Goal: Task Accomplishment & Management: Manage account settings

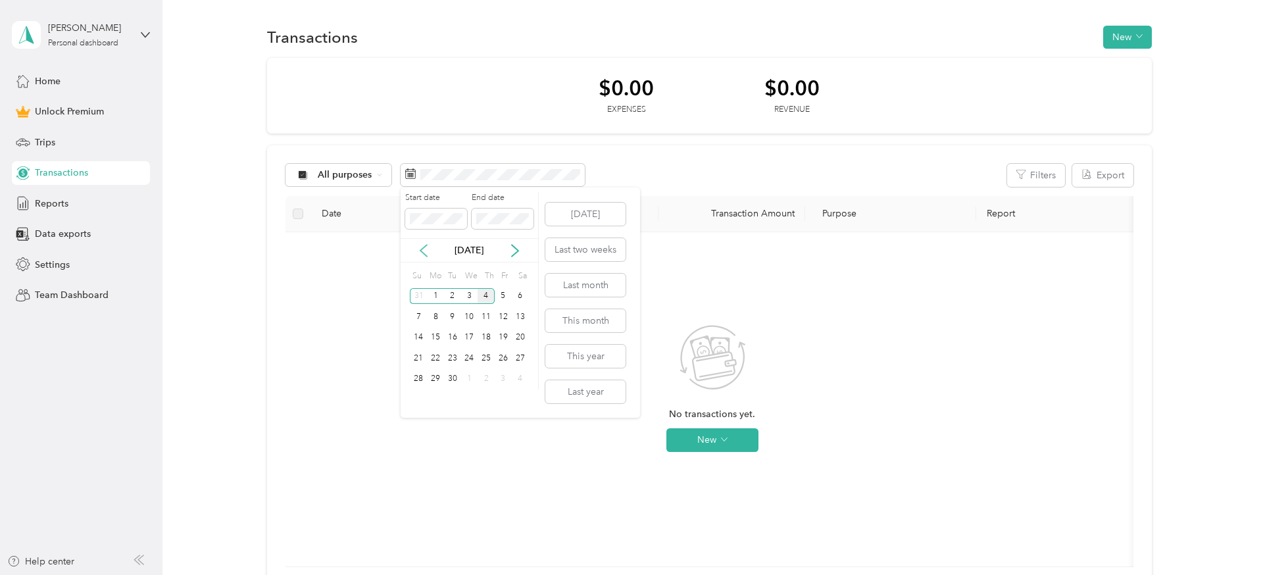
click at [427, 249] on icon at bounding box center [423, 250] width 13 height 13
click at [503, 295] on div "1" at bounding box center [503, 296] width 17 height 16
click at [419, 400] on div "31" at bounding box center [418, 399] width 17 height 16
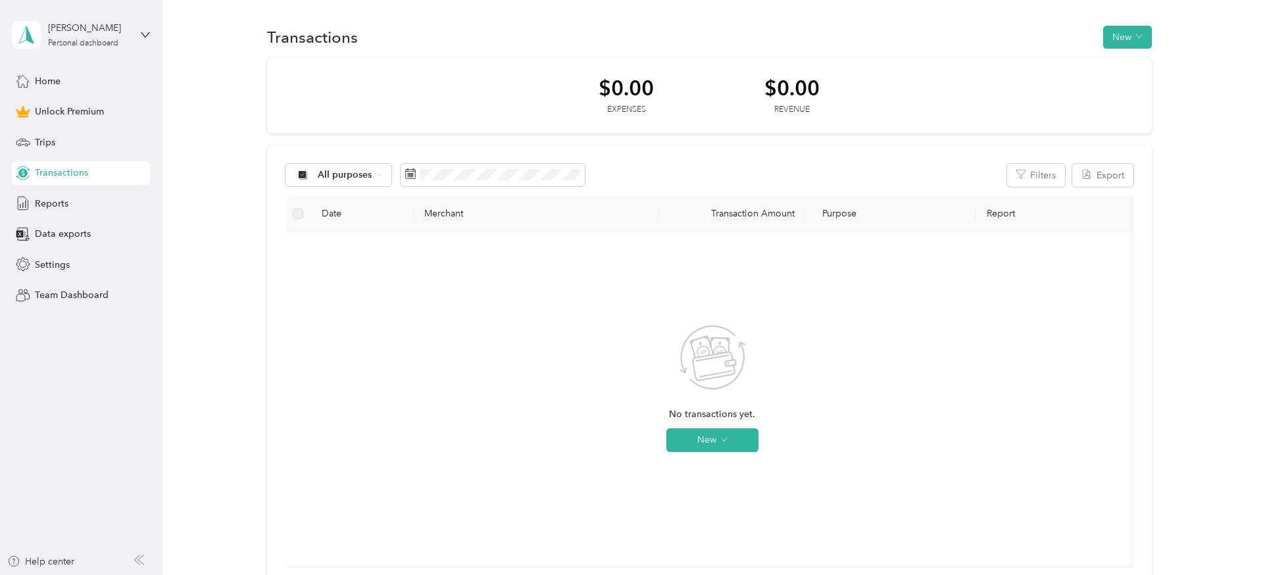
click at [374, 274] on div "No transactions yet. New" at bounding box center [712, 399] width 833 height 313
click at [345, 182] on div "All purposes" at bounding box center [338, 175] width 107 height 22
click at [341, 200] on span "All purposes" at bounding box center [350, 199] width 64 height 14
click at [344, 178] on span "All purposes" at bounding box center [345, 174] width 55 height 9
click at [331, 230] on span "Unclassified" at bounding box center [350, 232] width 64 height 14
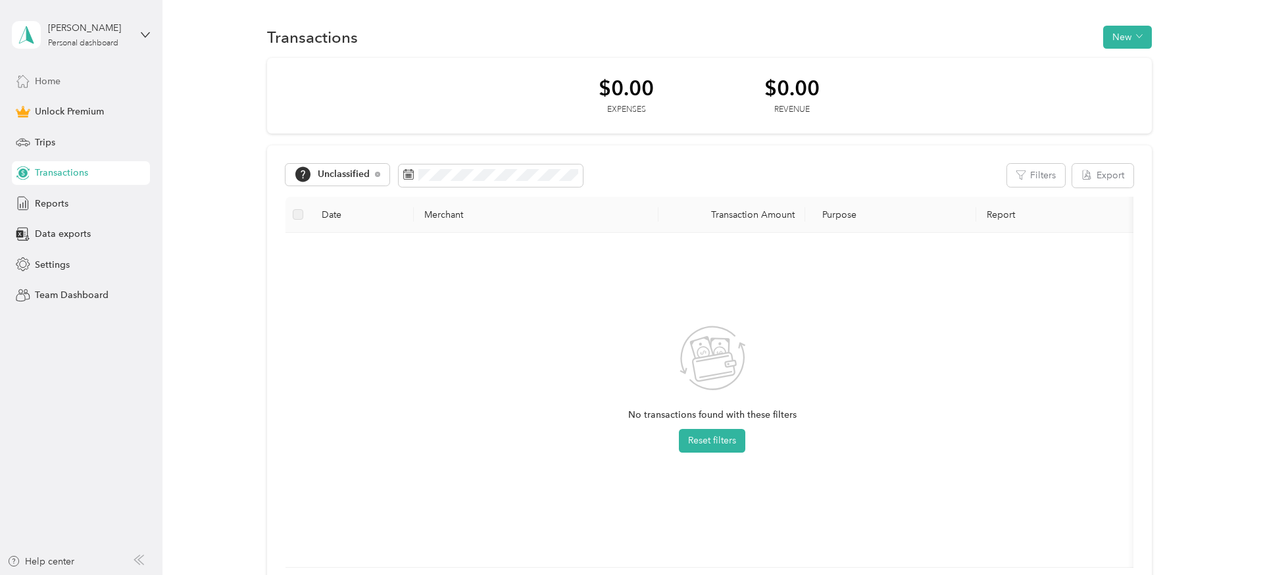
click at [46, 76] on span "Home" at bounding box center [48, 81] width 26 height 14
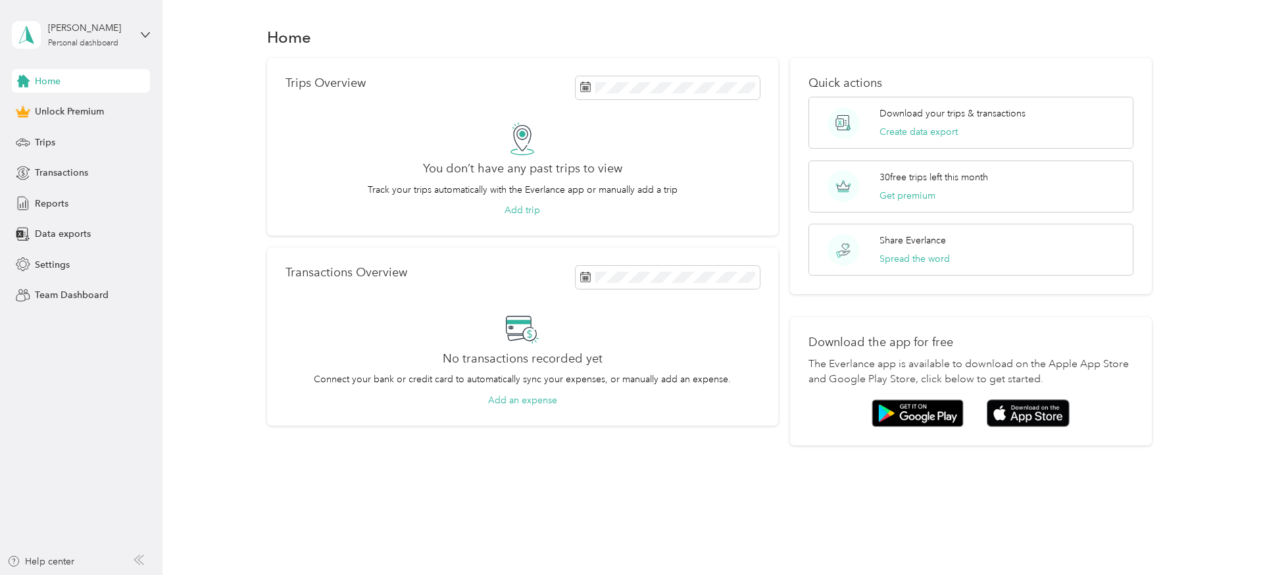
click at [53, 80] on span "Home" at bounding box center [48, 81] width 26 height 14
click at [57, 170] on span "Transactions" at bounding box center [61, 173] width 53 height 14
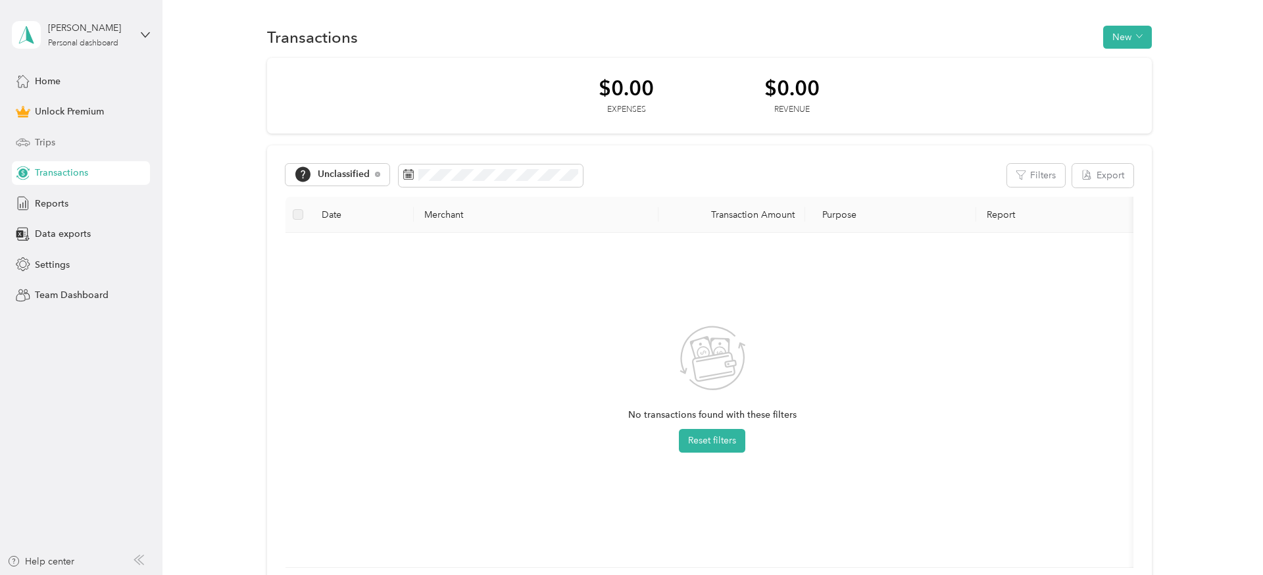
click at [46, 137] on span "Trips" at bounding box center [45, 142] width 20 height 14
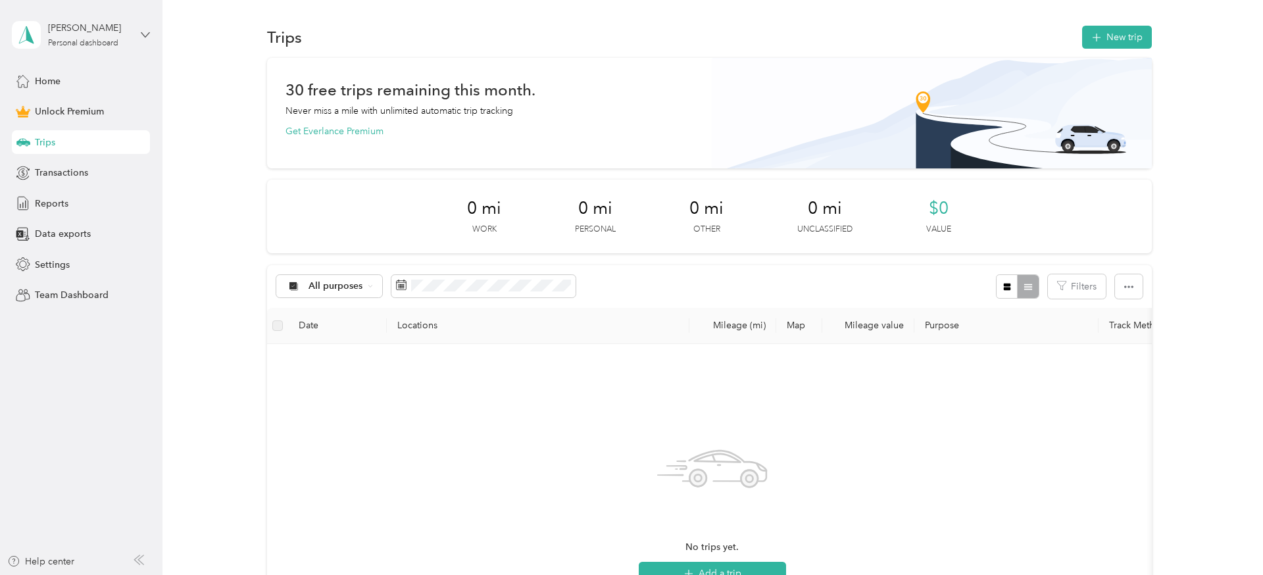
click at [145, 37] on icon at bounding box center [145, 34] width 8 height 5
click at [174, 232] on div "Trips New trip 30 free trips remaining this month. Never miss a mile with unlim…" at bounding box center [709, 421] width 1094 height 842
click at [57, 262] on span "Settings" at bounding box center [52, 265] width 35 height 14
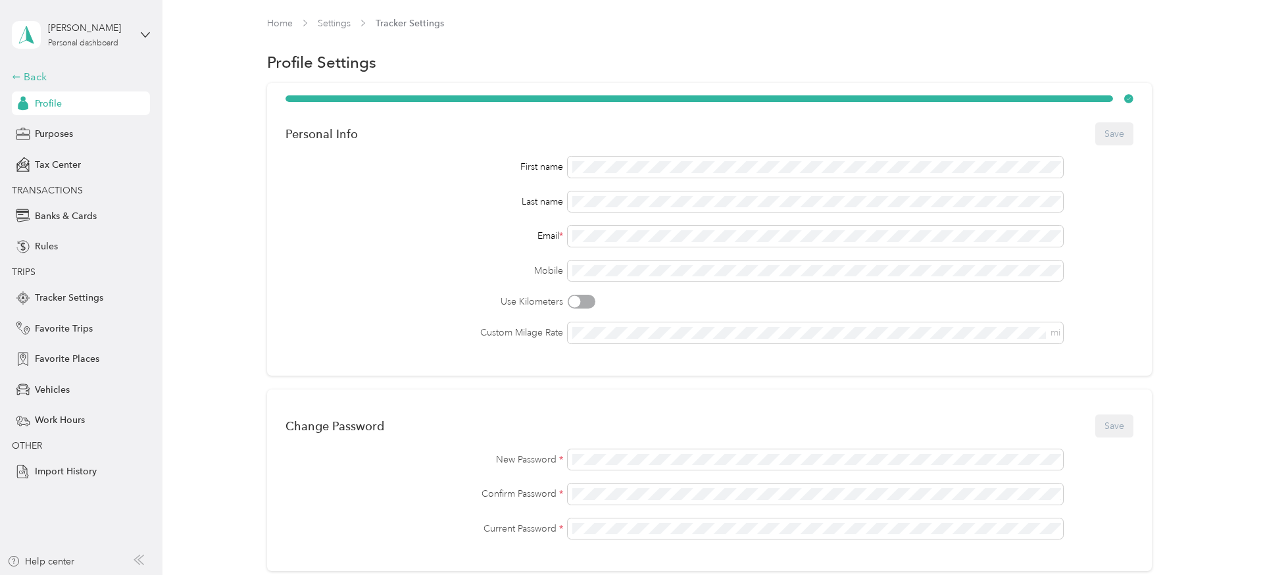
click at [28, 81] on div "Back" at bounding box center [78, 77] width 132 height 16
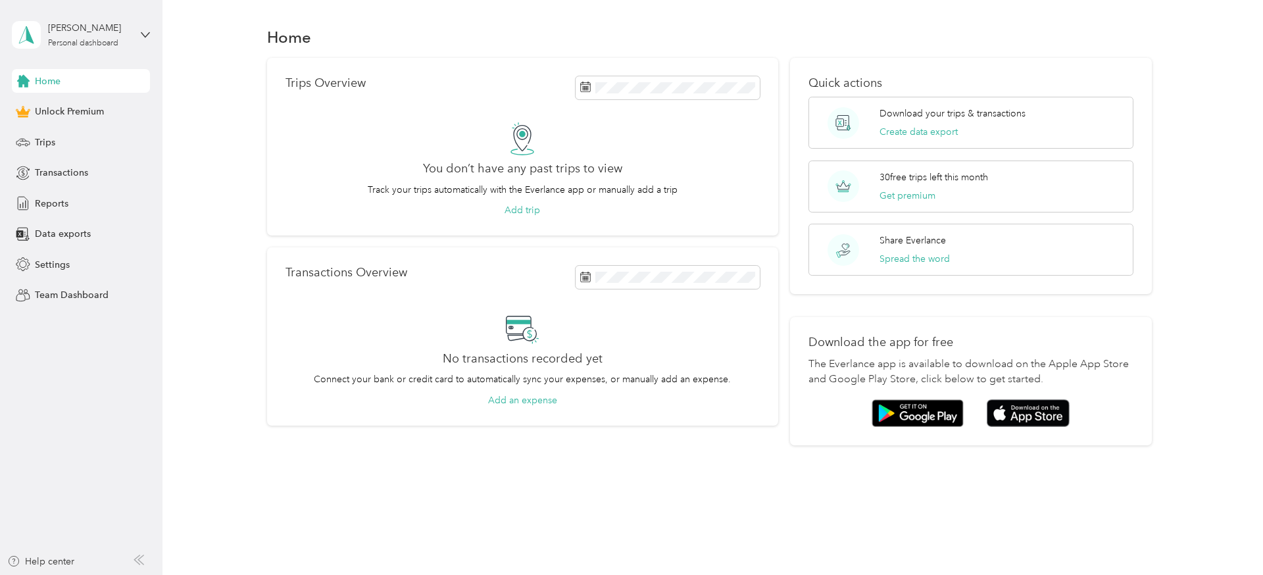
click at [201, 299] on div "Trips Overview You don’t have any past trips to view Track your trips automatic…" at bounding box center [709, 252] width 1062 height 388
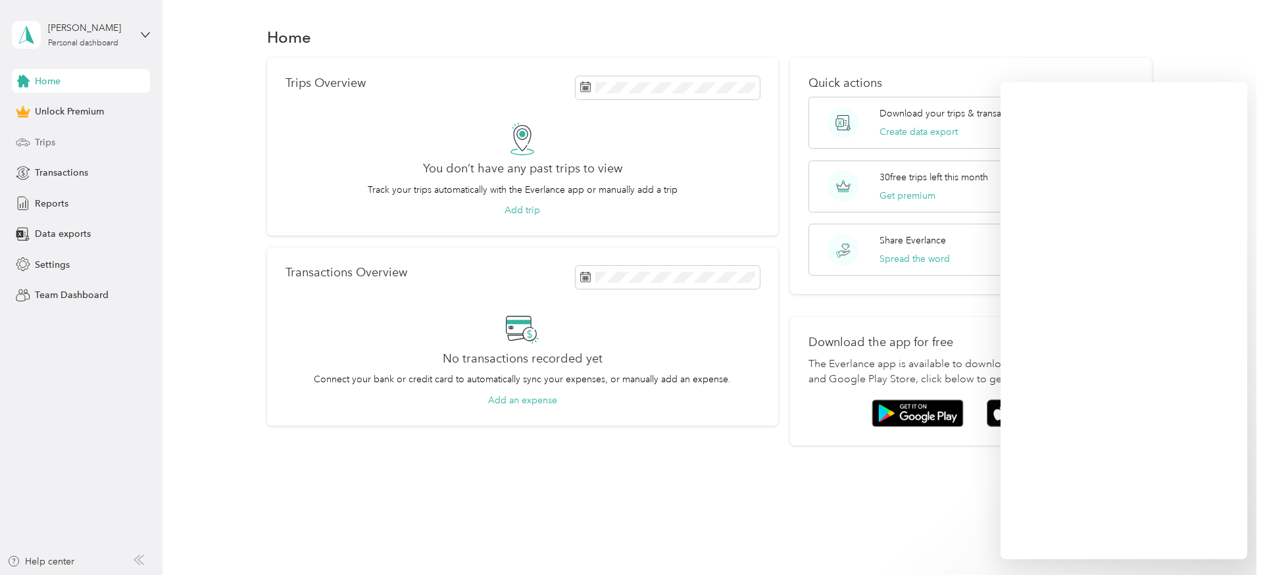
click at [48, 141] on span "Trips" at bounding box center [45, 142] width 20 height 14
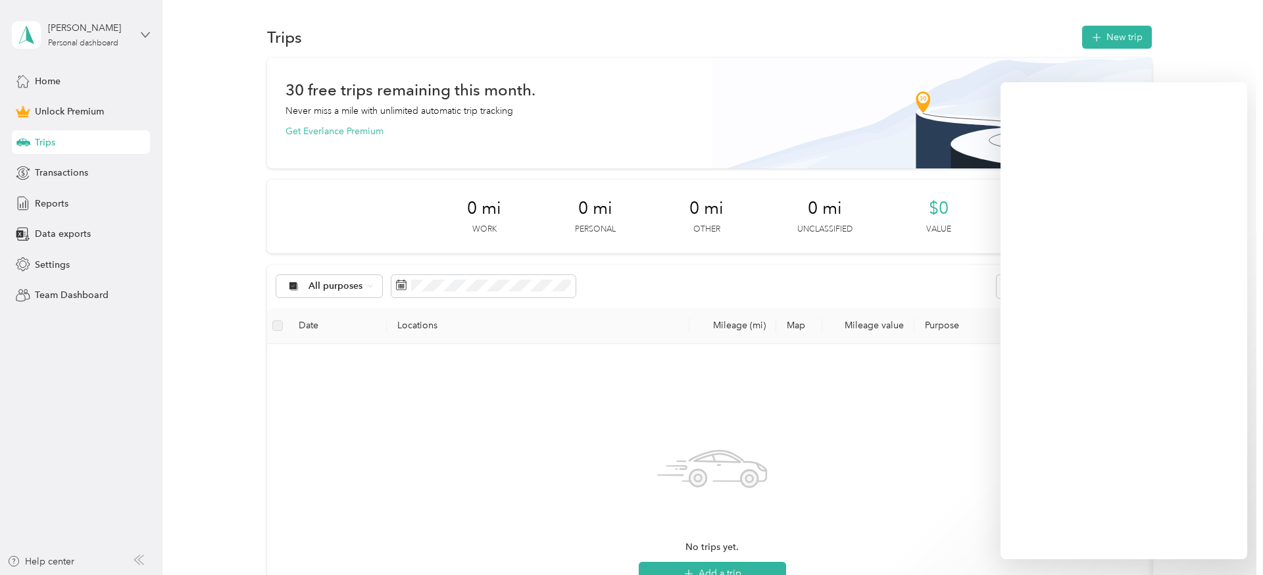
click at [142, 37] on icon at bounding box center [145, 34] width 9 height 9
click at [65, 351] on aside "[PERSON_NAME] Personal dashboard Home Unlock Premium Trips Transactions Reports…" at bounding box center [81, 287] width 162 height 575
click at [50, 259] on span "Settings" at bounding box center [52, 265] width 35 height 14
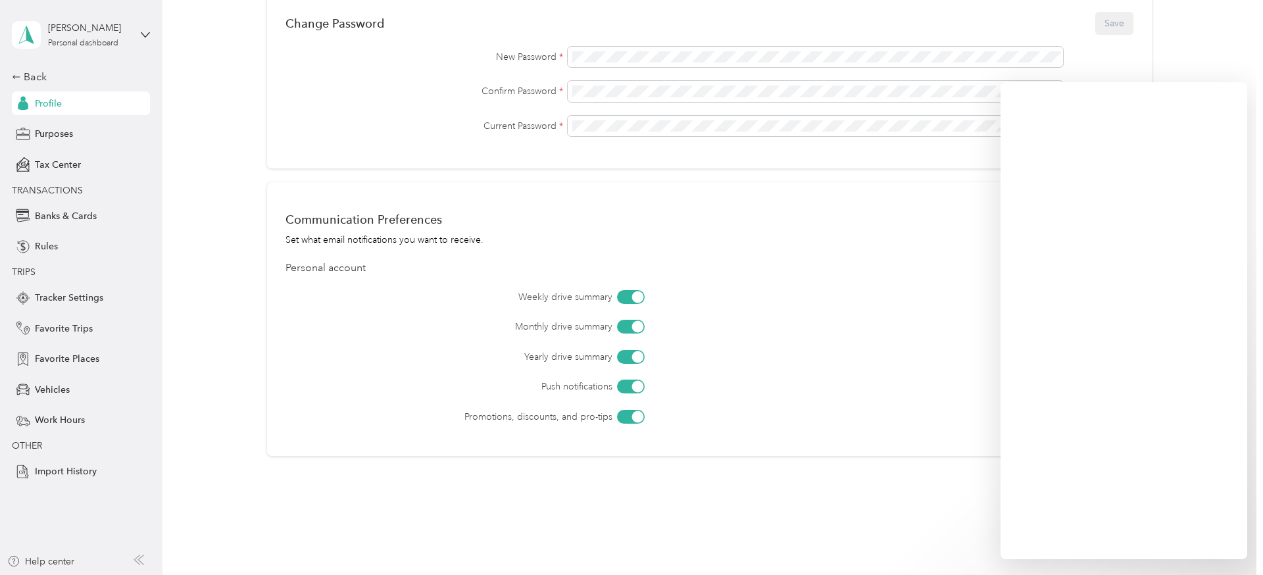
scroll to position [433, 0]
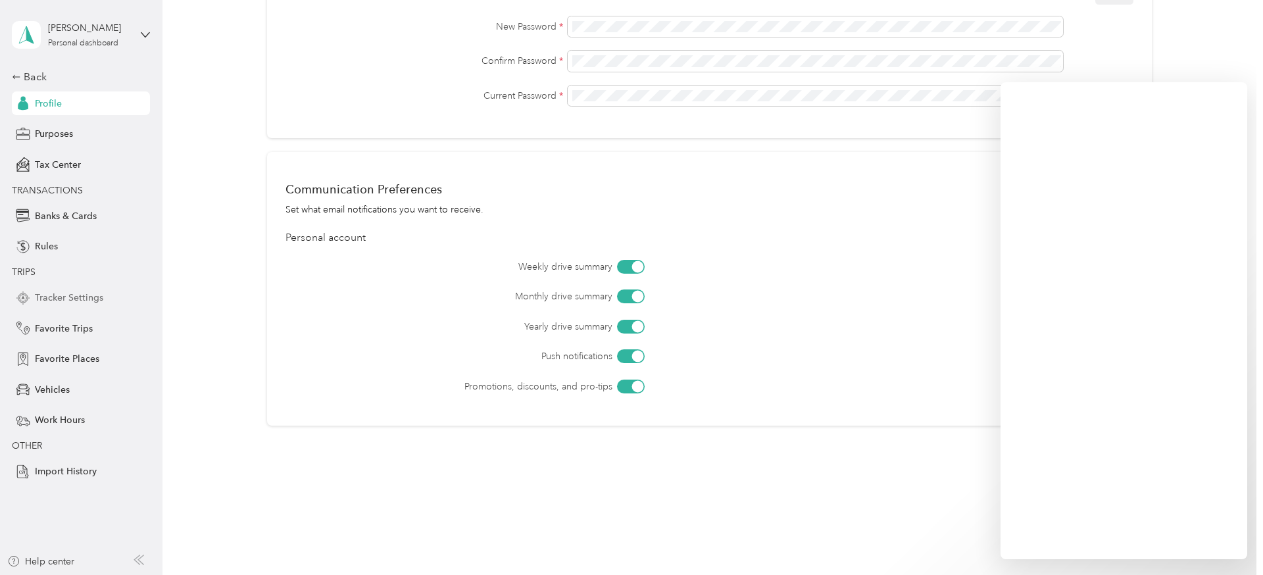
click at [57, 293] on span "Tracker Settings" at bounding box center [69, 298] width 68 height 14
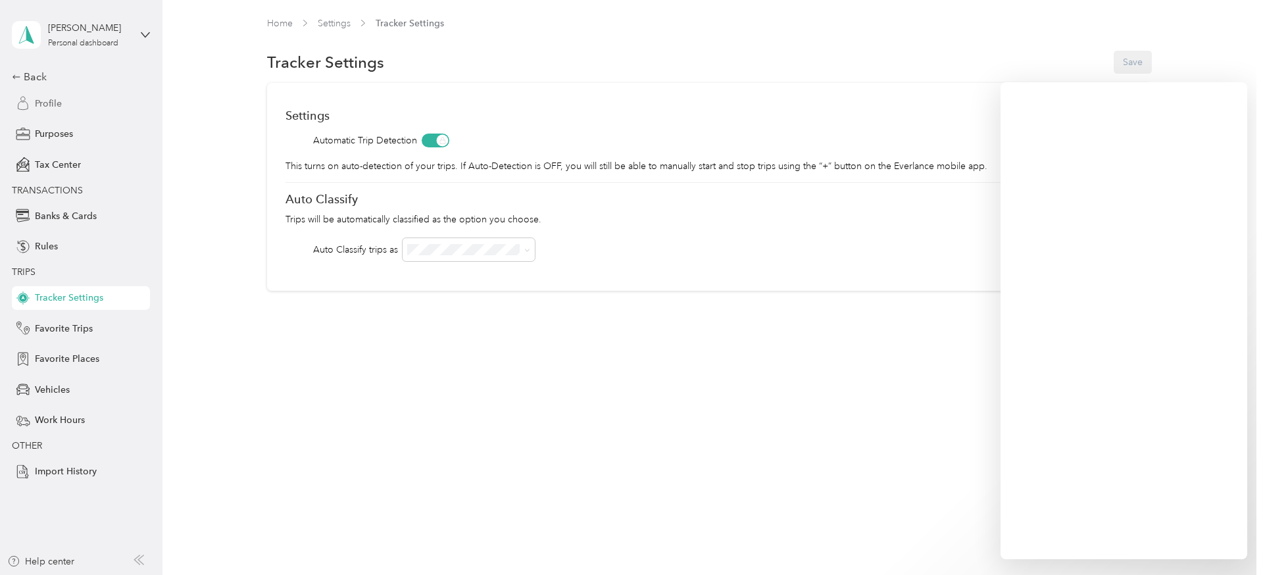
click at [53, 107] on span "Profile" at bounding box center [48, 104] width 27 height 14
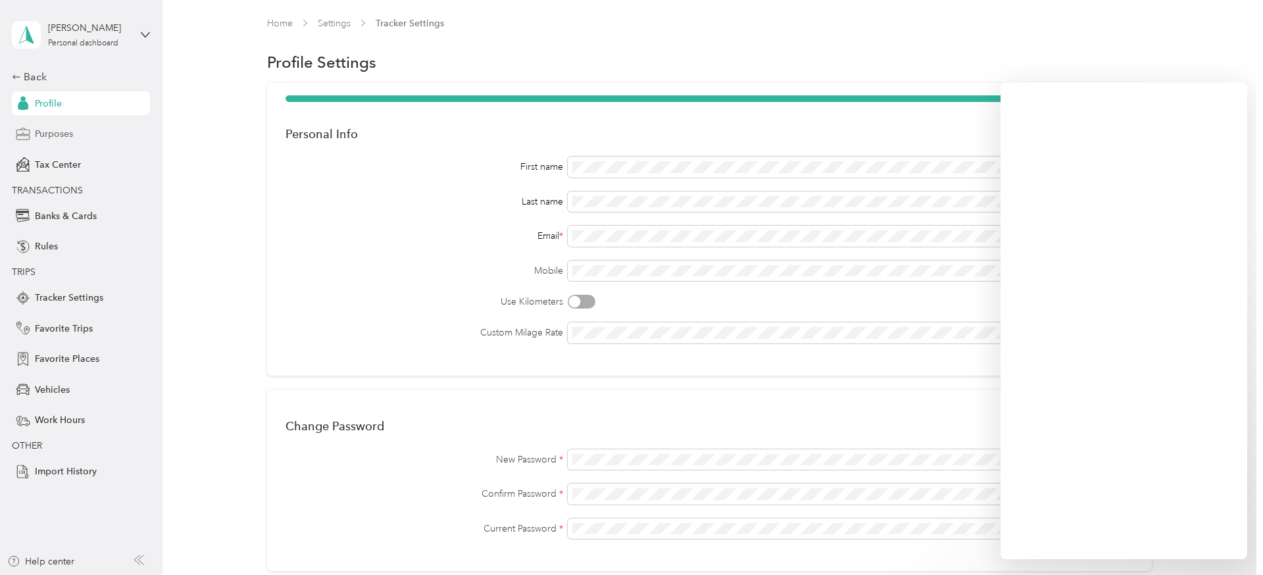
click at [59, 135] on span "Purposes" at bounding box center [54, 134] width 38 height 14
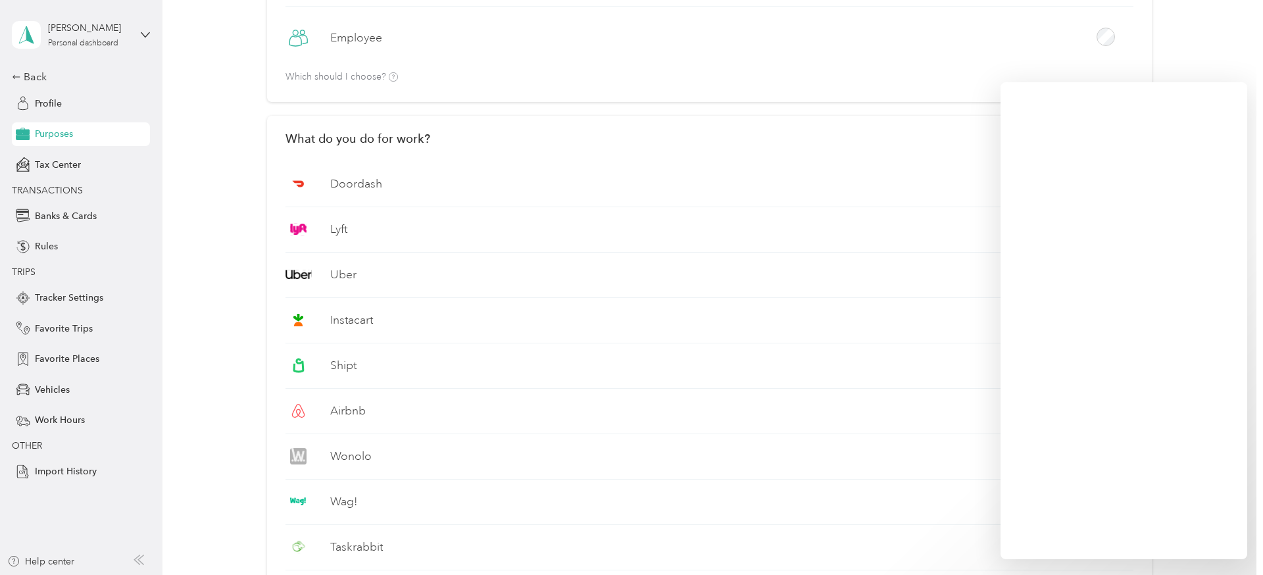
scroll to position [134, 0]
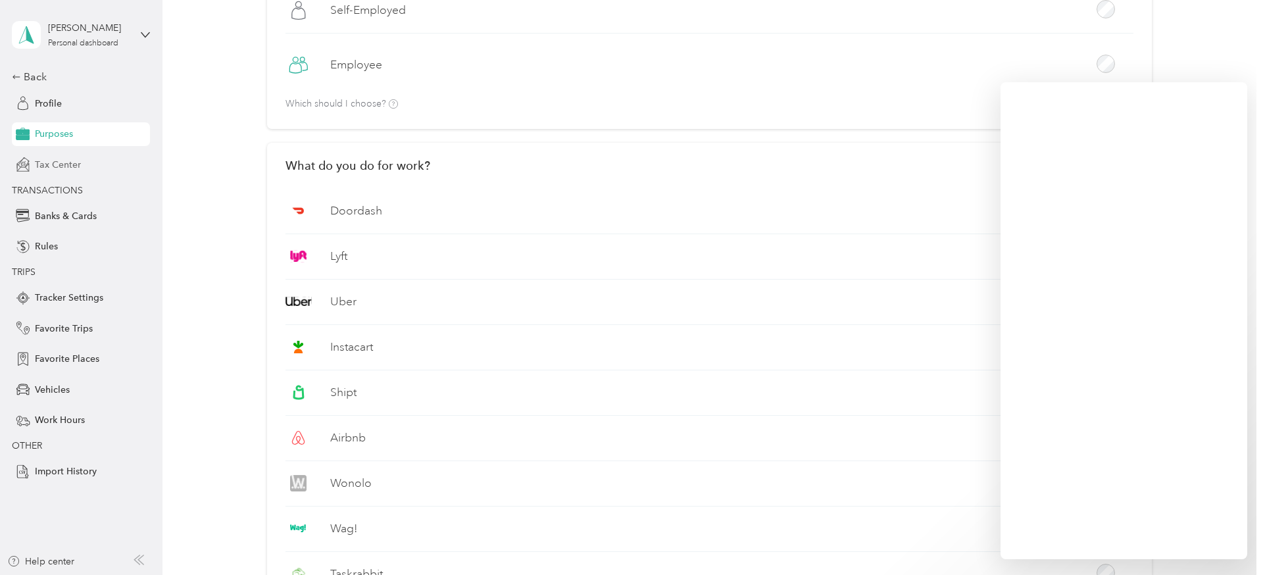
click at [67, 167] on span "Tax Center" at bounding box center [58, 165] width 46 height 14
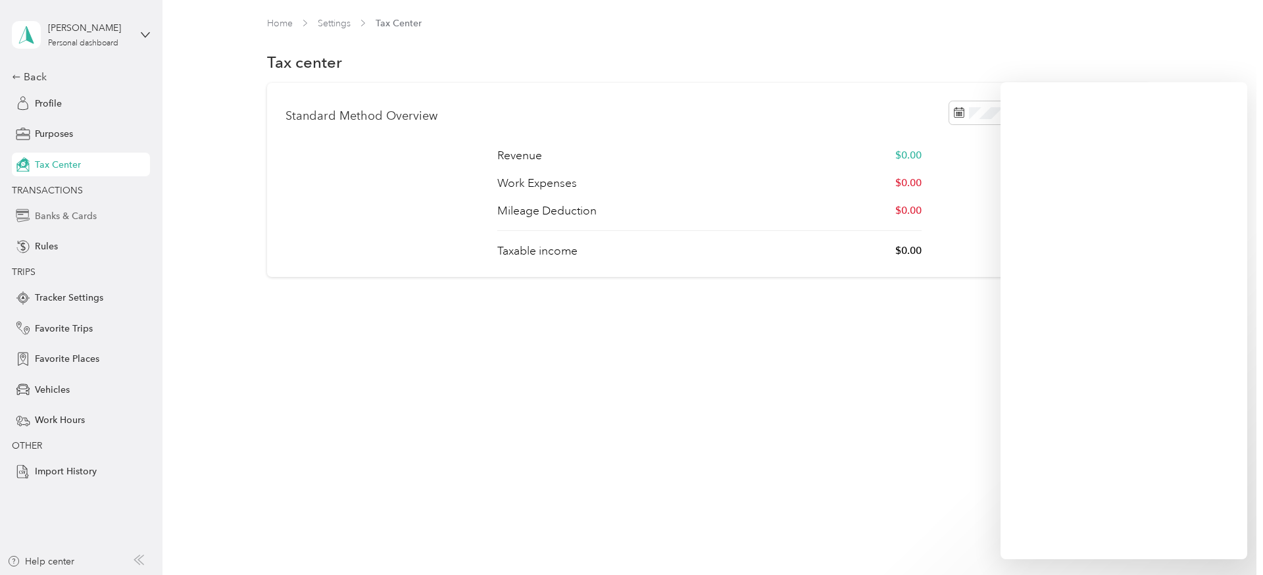
click at [61, 212] on span "Banks & Cards" at bounding box center [66, 216] width 62 height 14
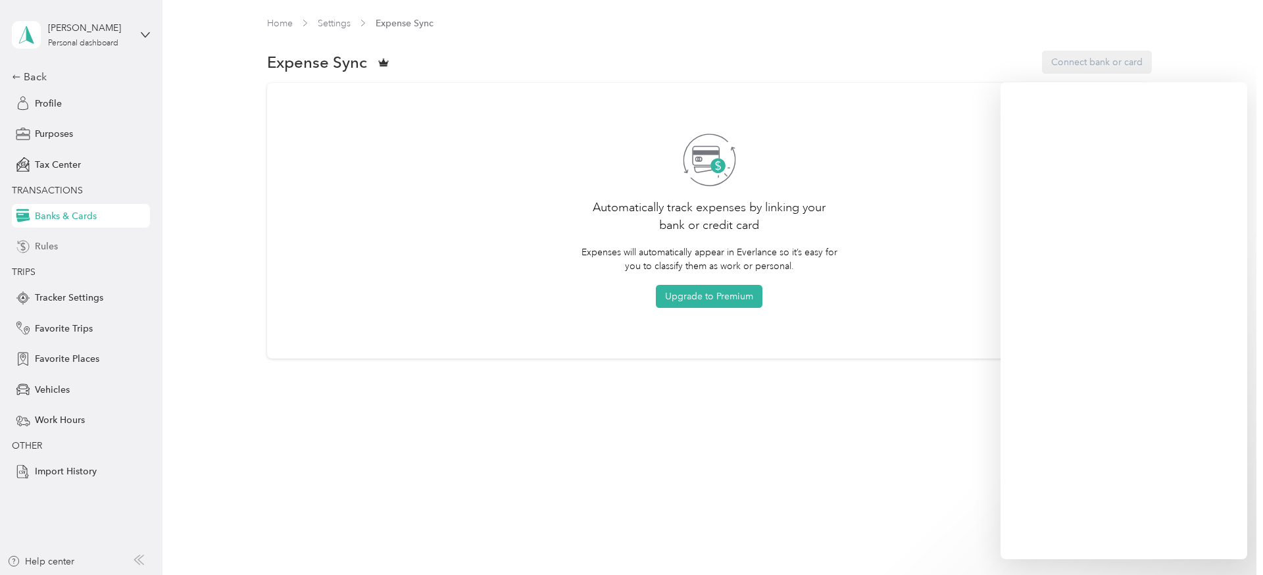
click at [47, 247] on span "Rules" at bounding box center [46, 246] width 23 height 14
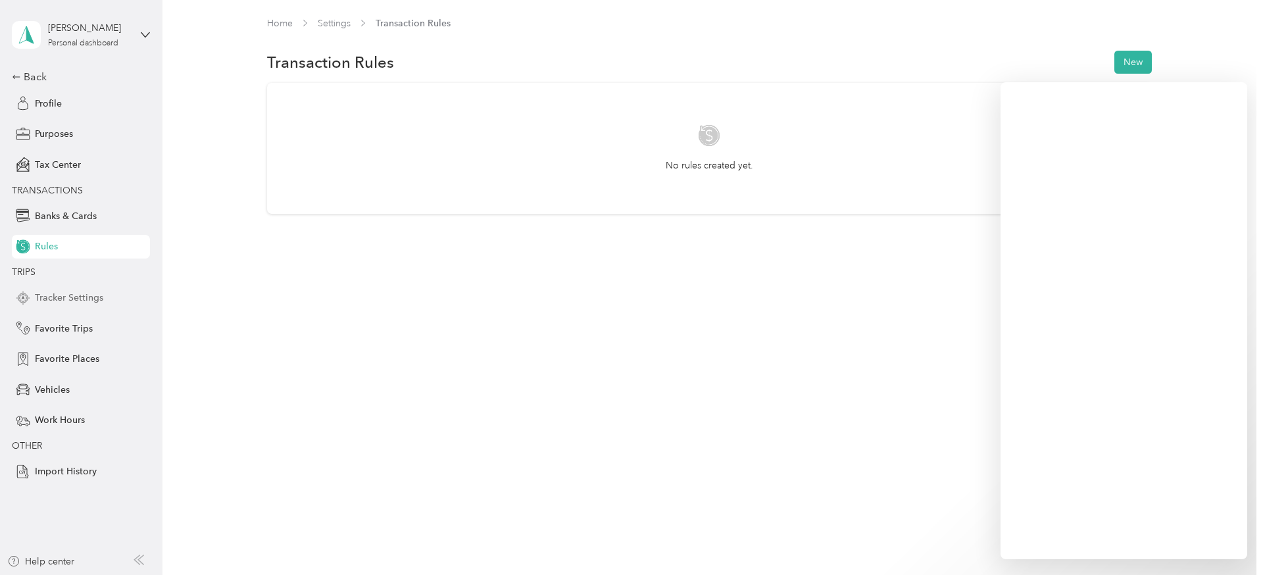
click at [69, 295] on span "Tracker Settings" at bounding box center [69, 298] width 68 height 14
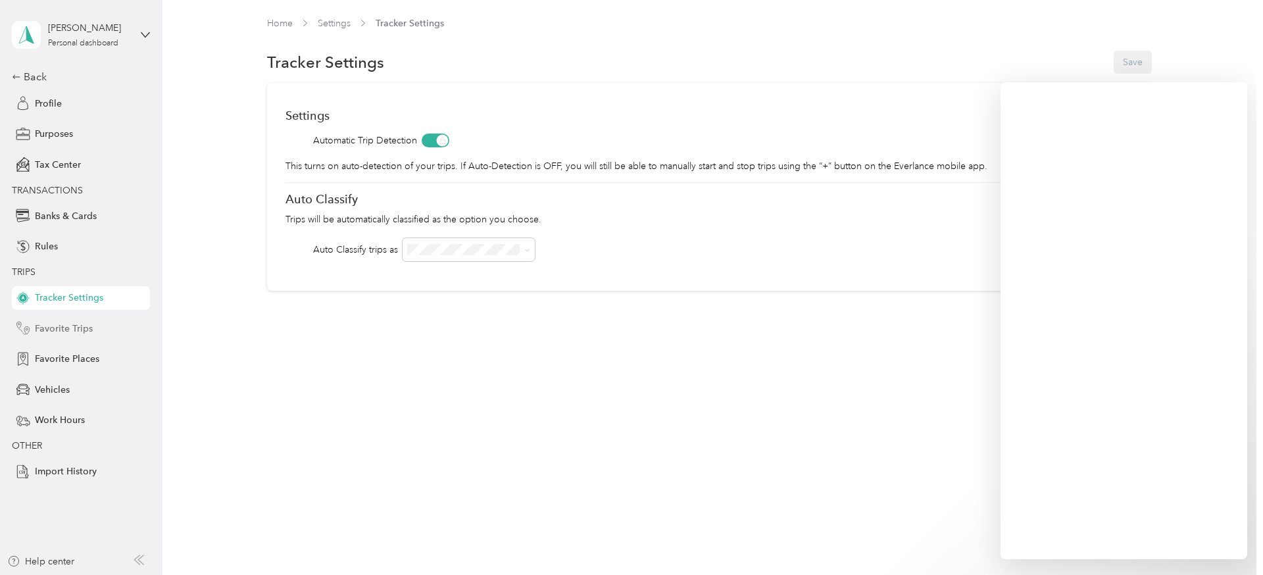
click at [67, 327] on span "Favorite Trips" at bounding box center [64, 329] width 58 height 14
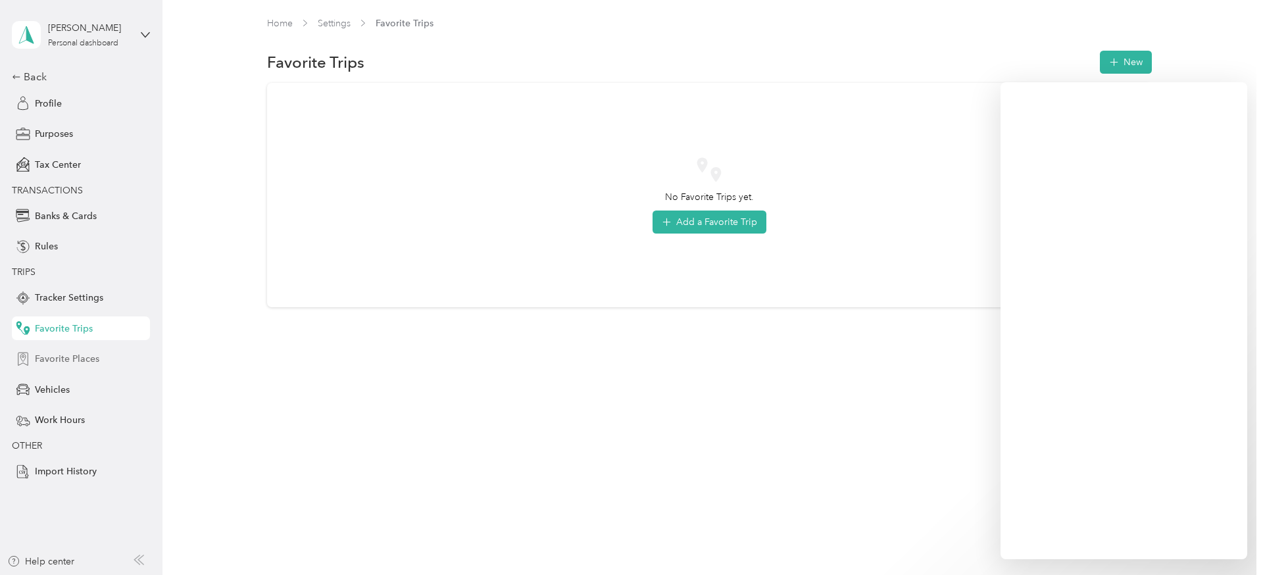
click at [72, 360] on span "Favorite Places" at bounding box center [67, 359] width 64 height 14
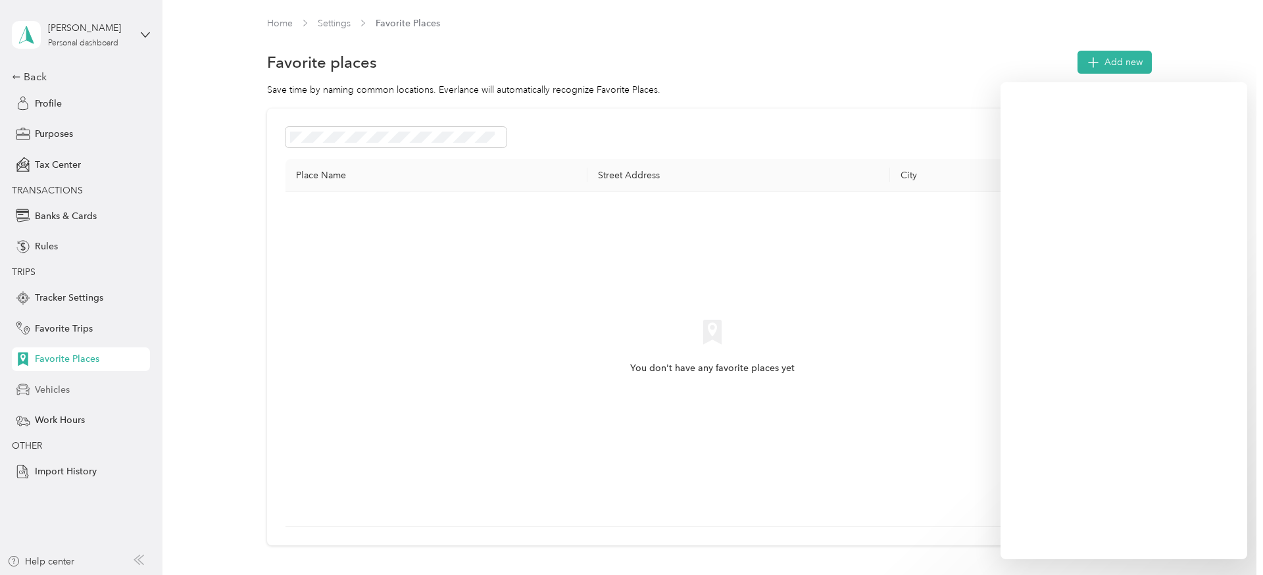
click at [60, 389] on span "Vehicles" at bounding box center [52, 390] width 35 height 14
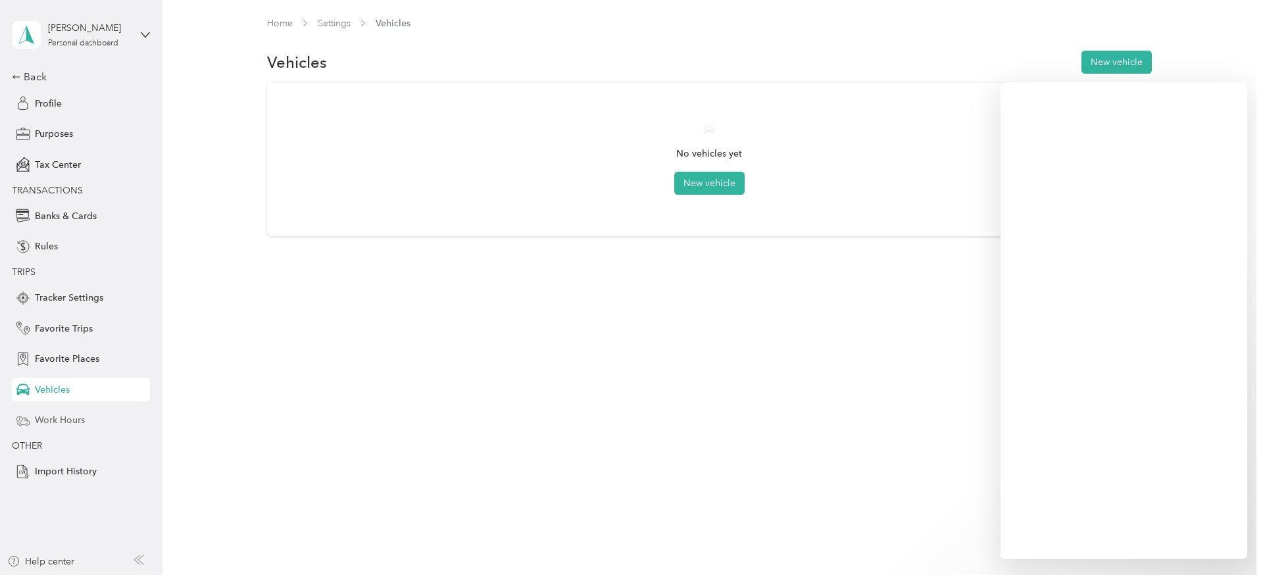
click at [55, 421] on span "Work Hours" at bounding box center [60, 420] width 50 height 14
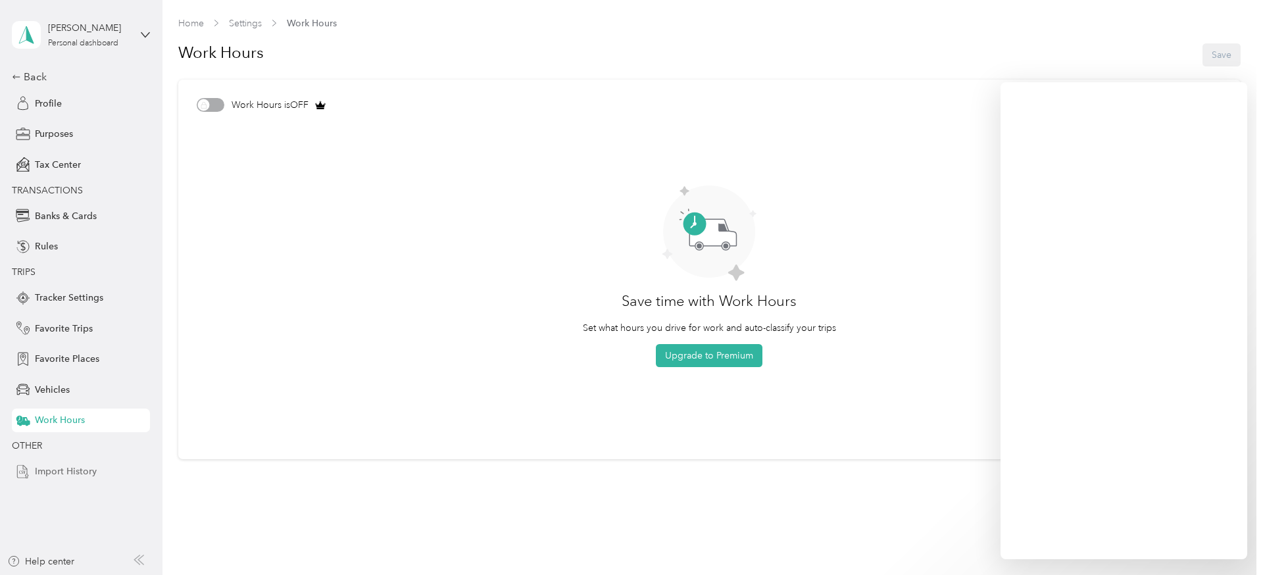
click at [64, 468] on span "Import History" at bounding box center [66, 471] width 62 height 14
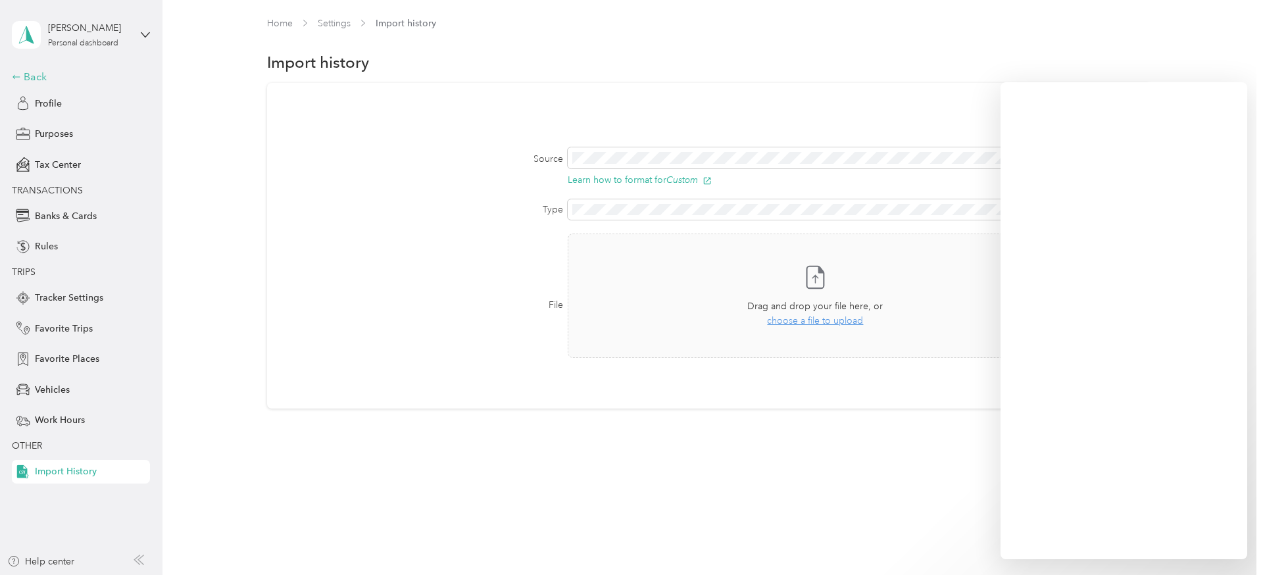
click at [43, 74] on div "Back" at bounding box center [78, 77] width 132 height 16
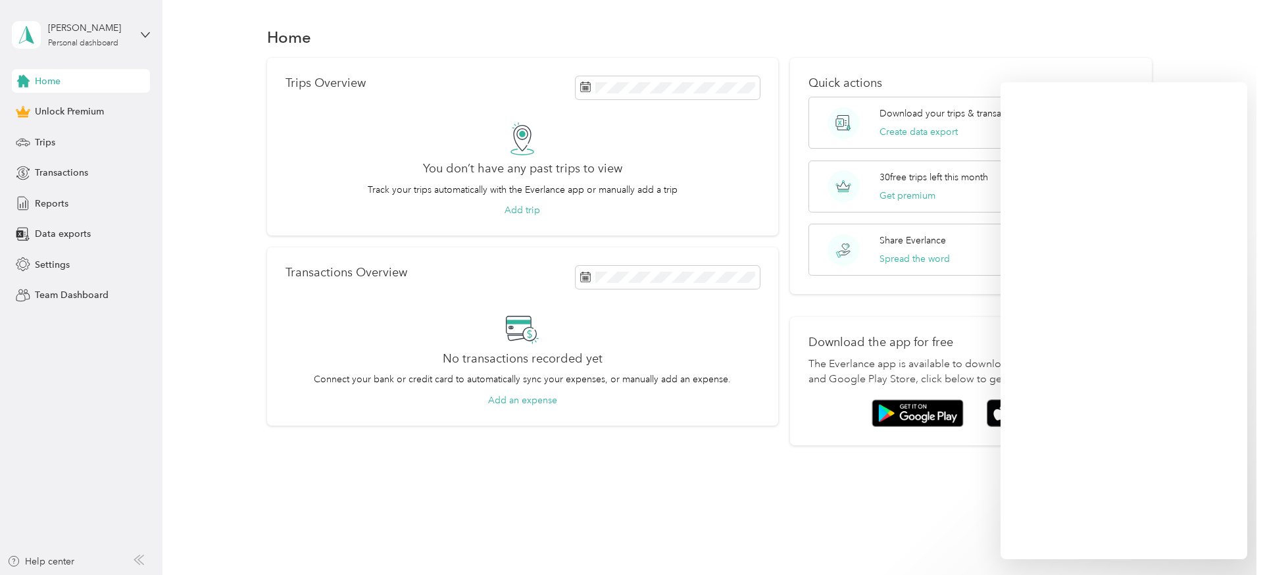
click at [43, 74] on div "Home" at bounding box center [81, 81] width 138 height 24
click at [109, 28] on div "[PERSON_NAME]" at bounding box center [89, 28] width 82 height 14
click at [59, 110] on div "Log out" at bounding box center [49, 108] width 51 height 14
